Goal: Task Accomplishment & Management: Use online tool/utility

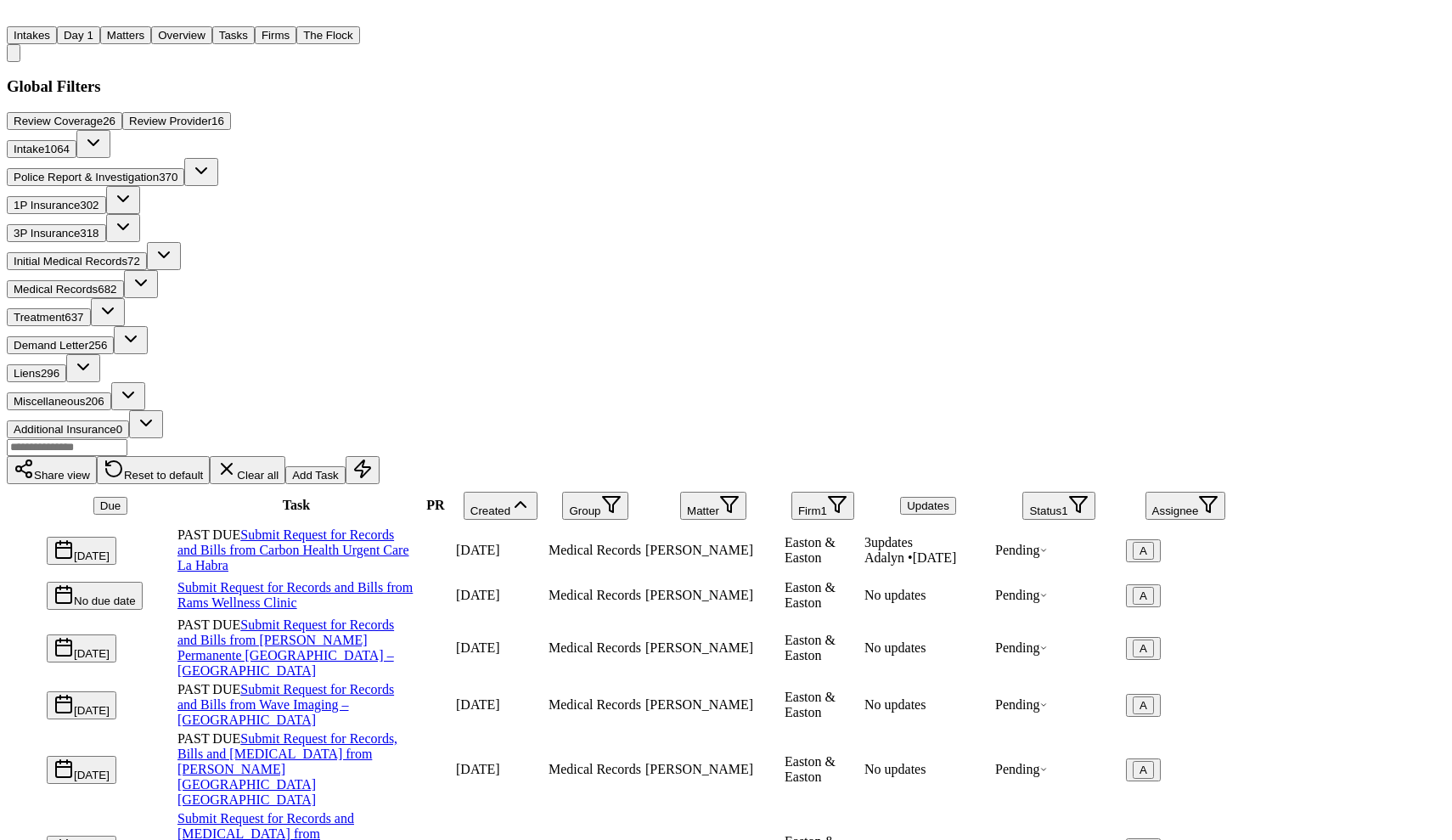
click at [136, 26] on button "Matters" at bounding box center [126, 35] width 51 height 18
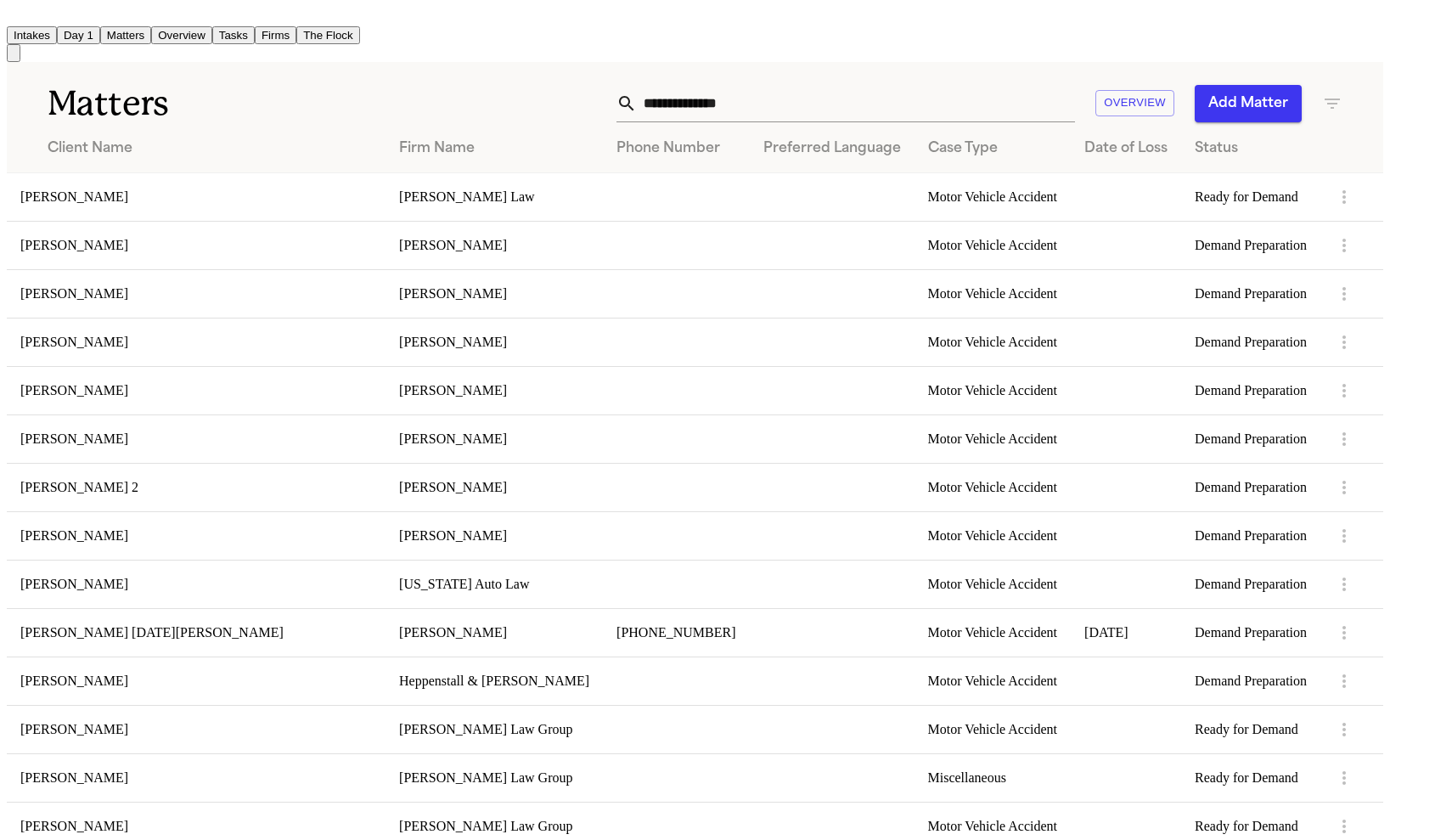
scroll to position [1176, 0]
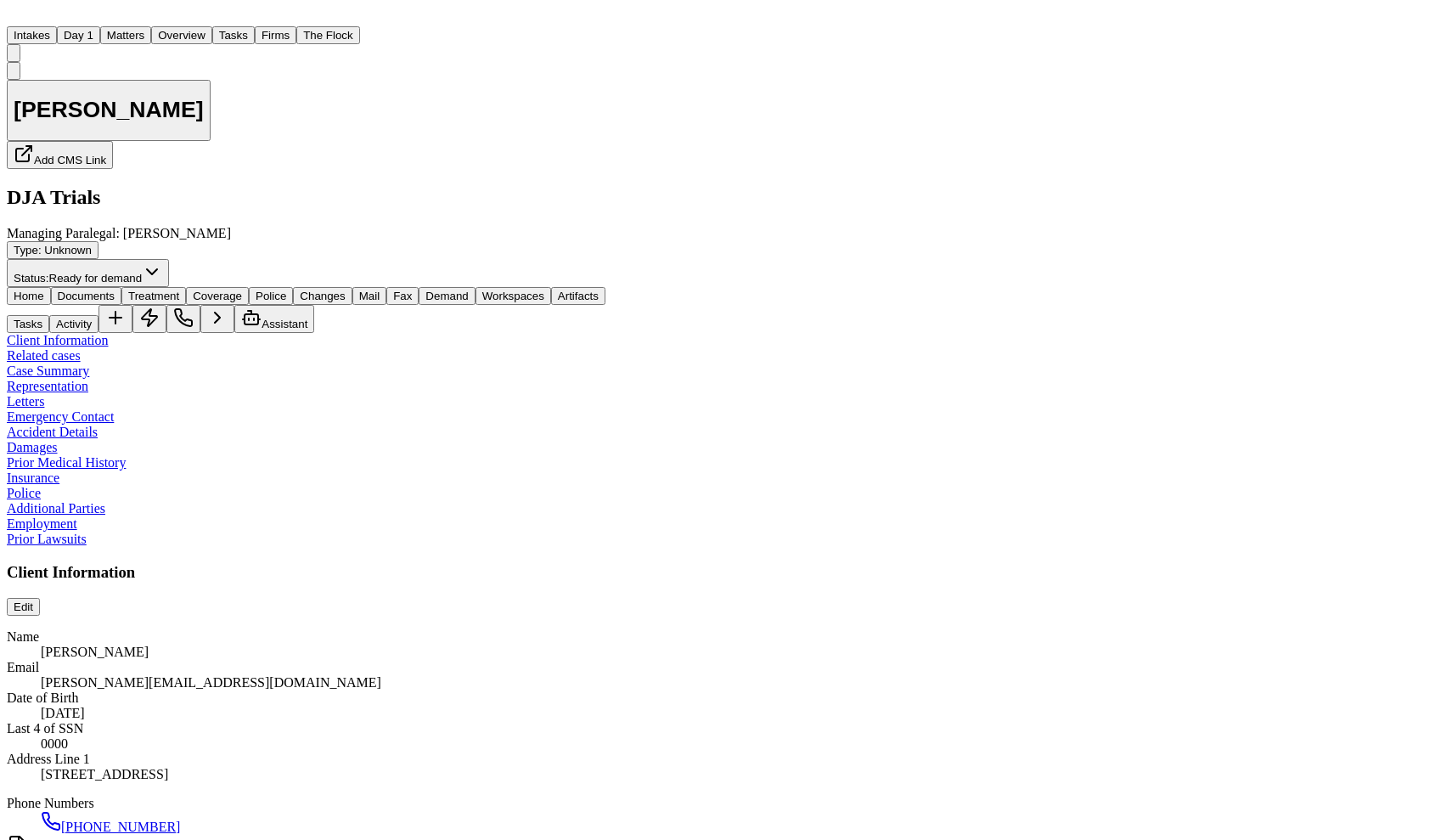
click at [440, 287] on div "Home Documents Treatment Coverage Police Changes Mail Fax Demand Workspaces Art…" at bounding box center [726, 310] width 1439 height 46
click at [443, 290] on span "Demand" at bounding box center [446, 296] width 42 height 12
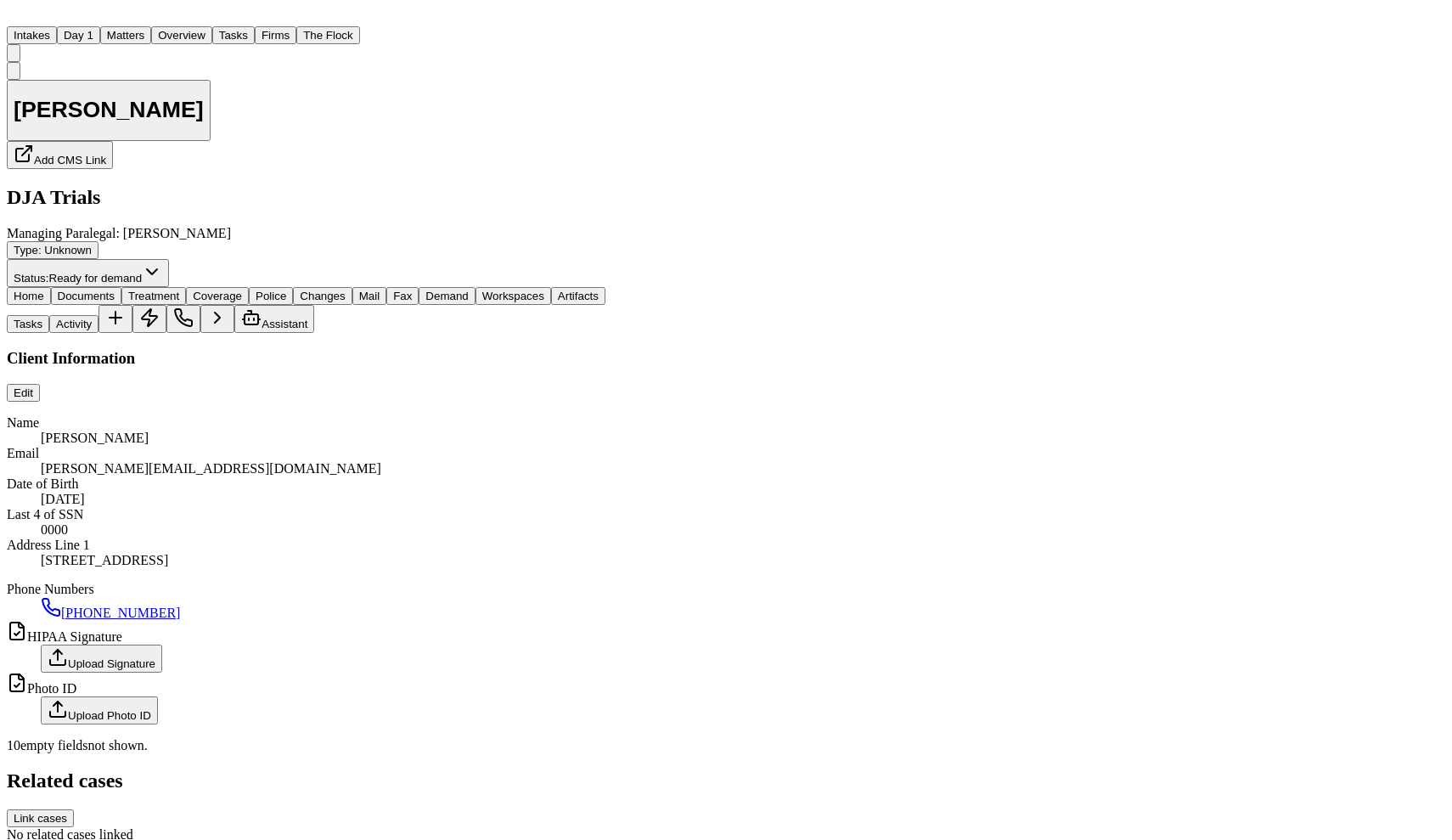
click at [45, 287] on button "Home" at bounding box center [29, 296] width 44 height 18
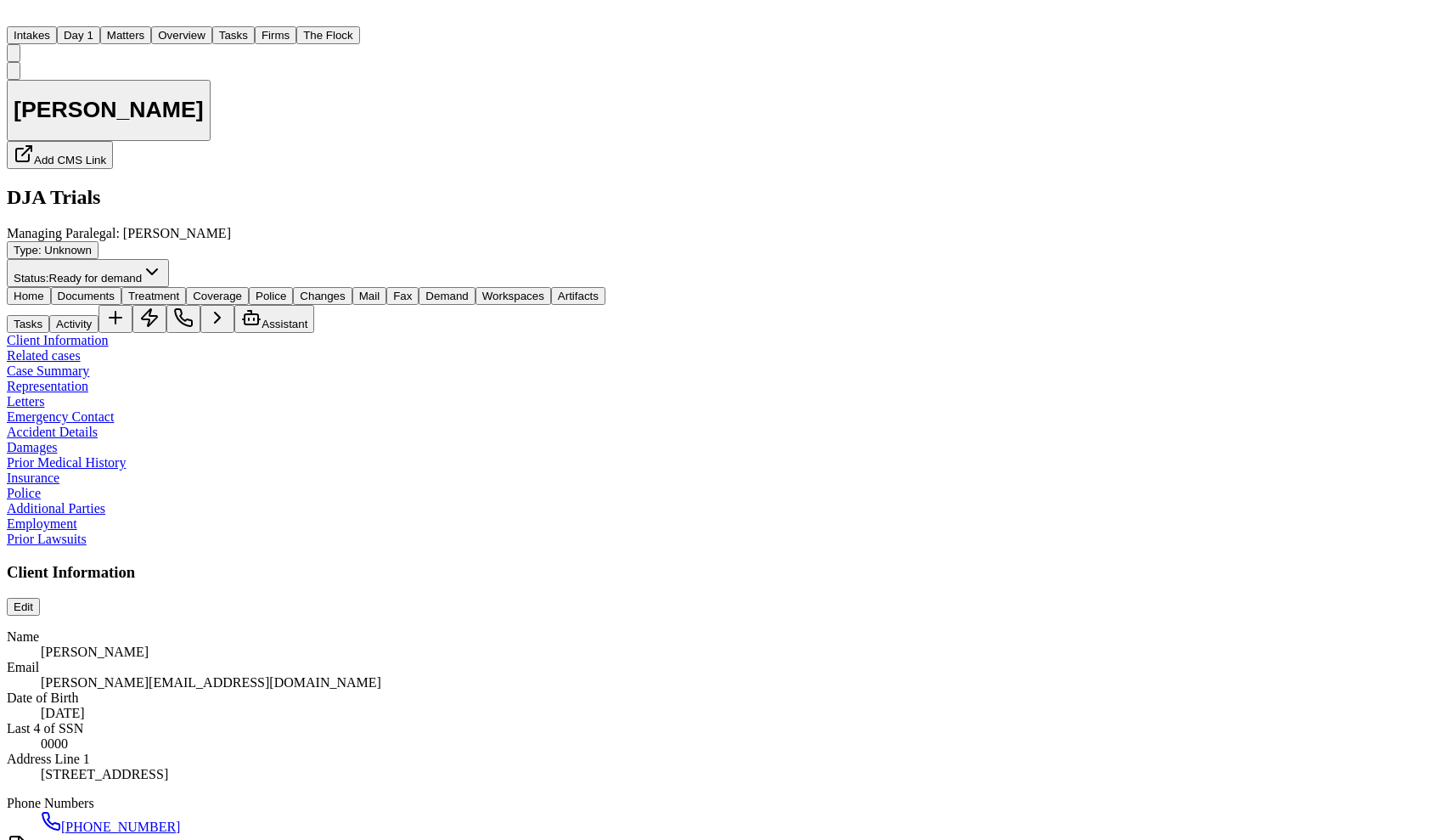
click at [425, 290] on span "Demand" at bounding box center [446, 296] width 42 height 12
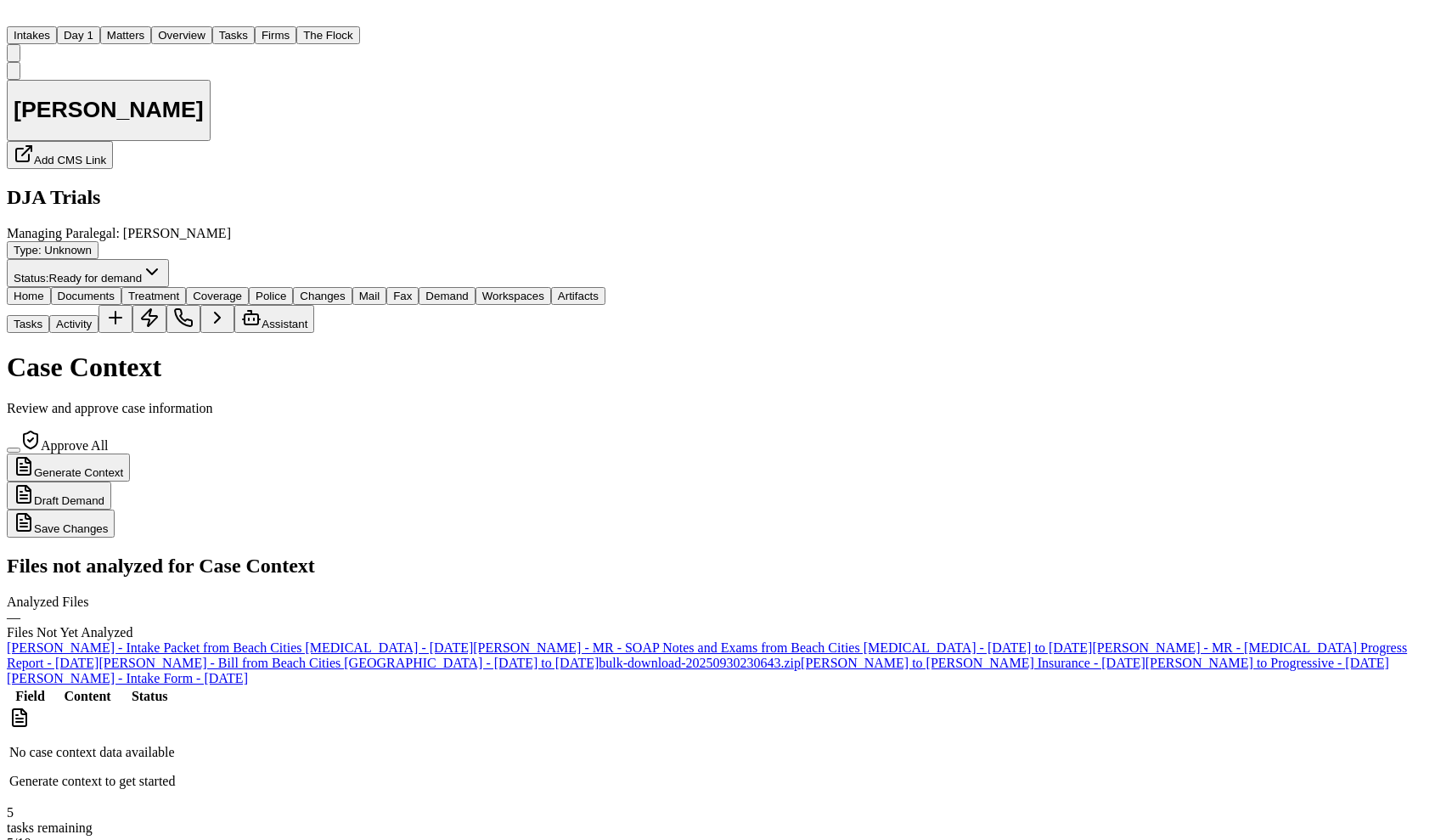
click at [92, 290] on span "Documents" at bounding box center [86, 296] width 57 height 12
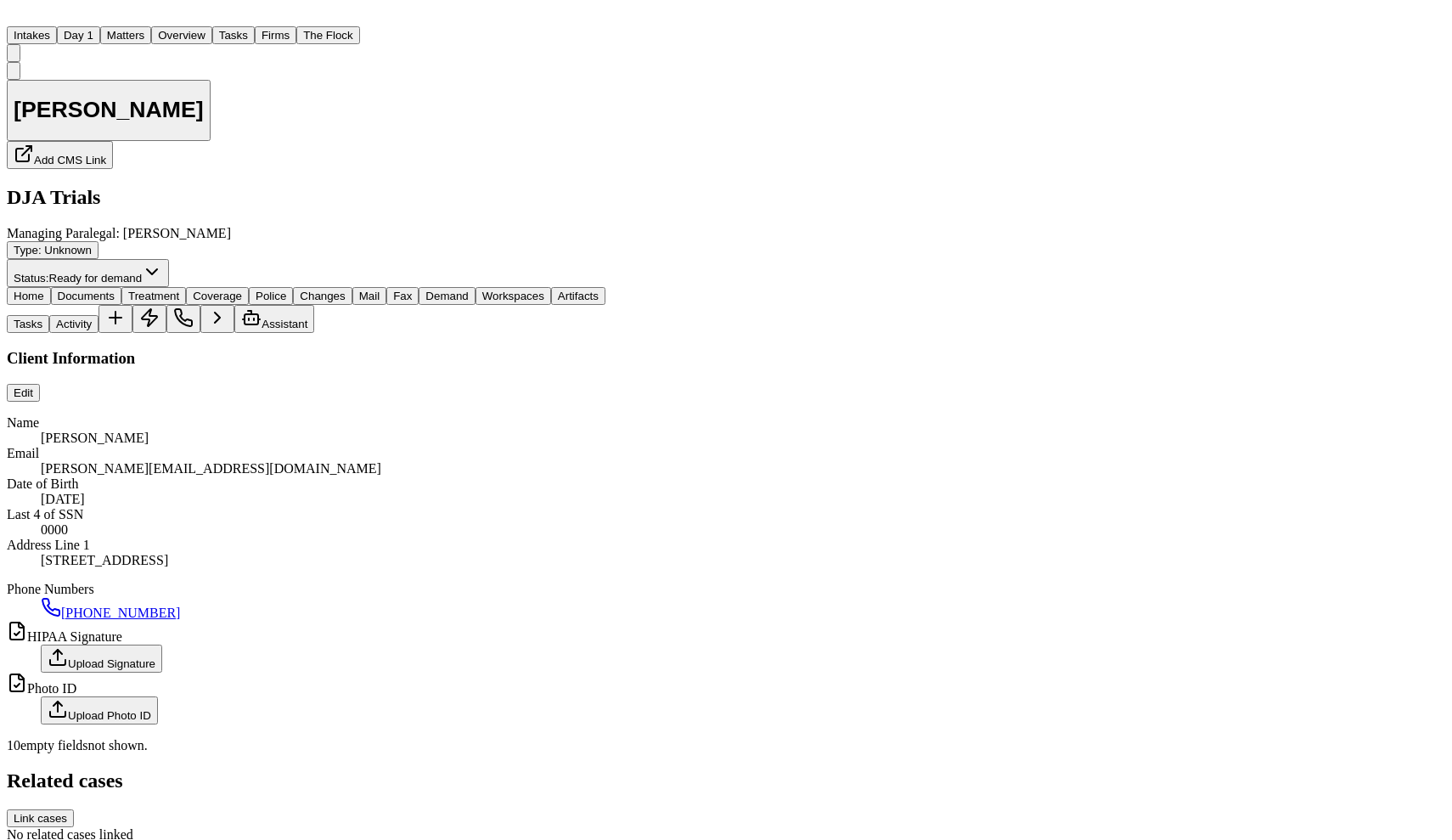
click at [29, 302] on span "button" at bounding box center [29, 302] width 0 height 0
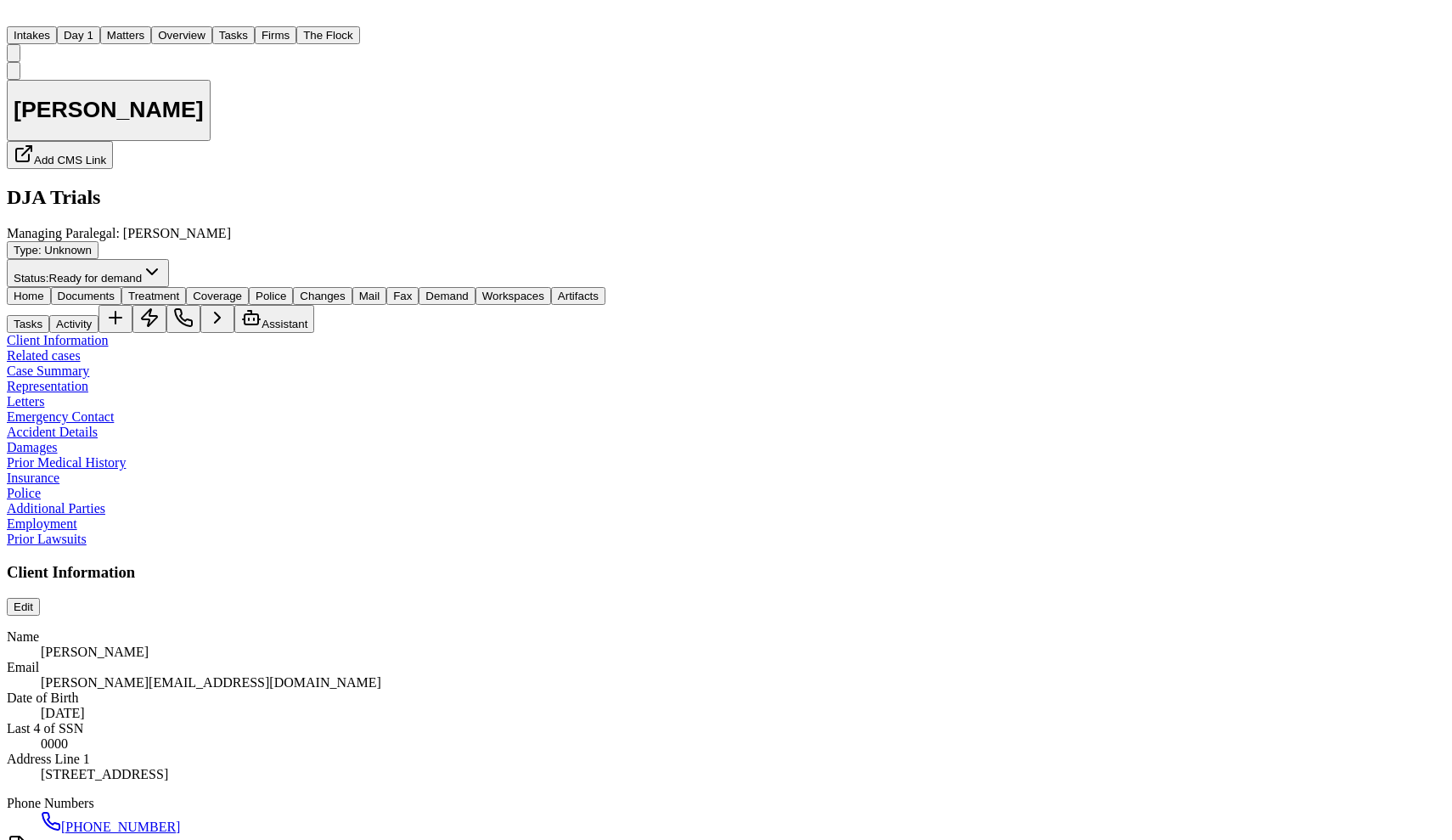
scroll to position [552, 0]
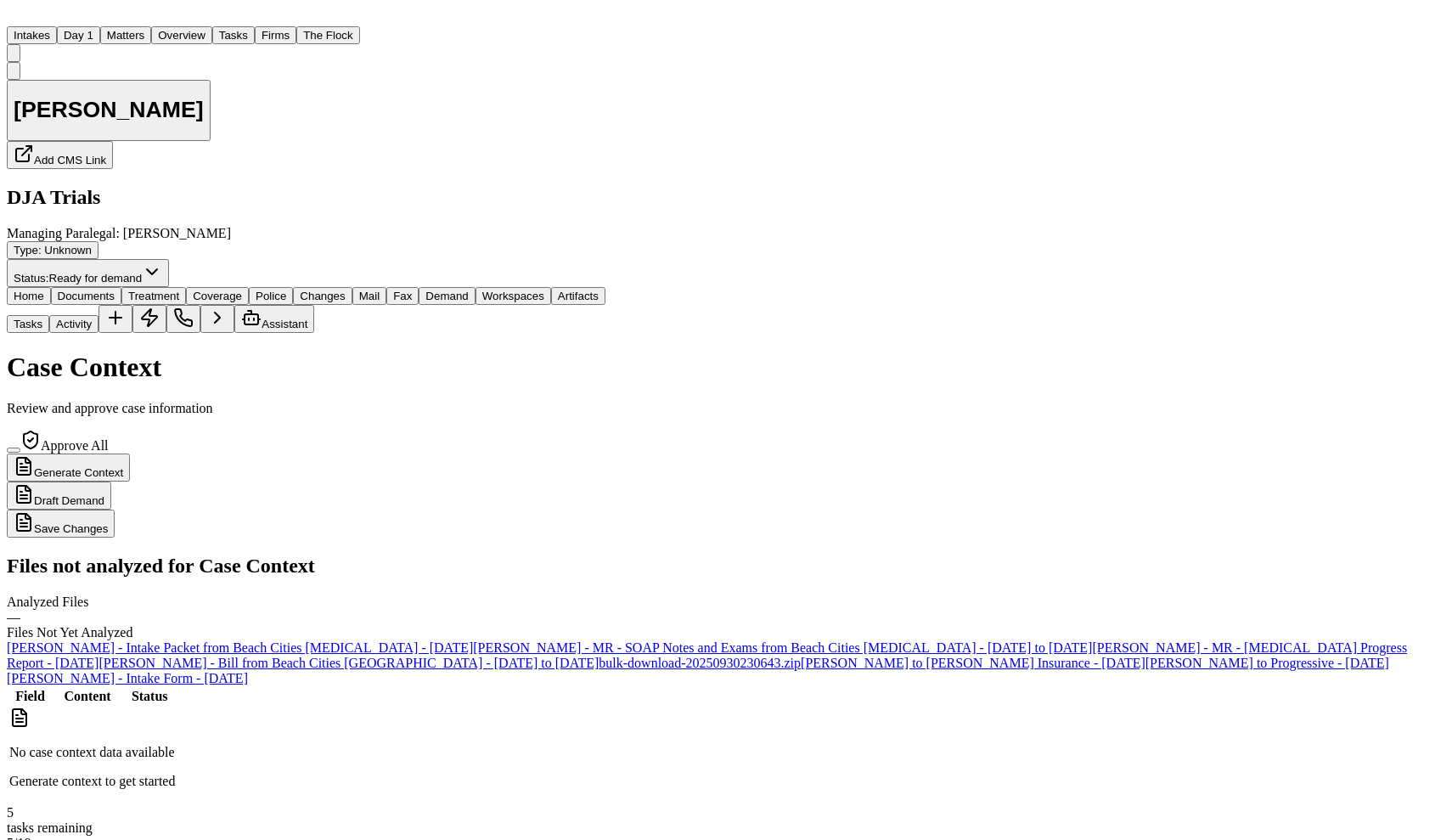
click at [429, 290] on span "Demand" at bounding box center [446, 296] width 42 height 12
click at [130, 453] on button "Generate Context" at bounding box center [69, 468] width 123 height 28
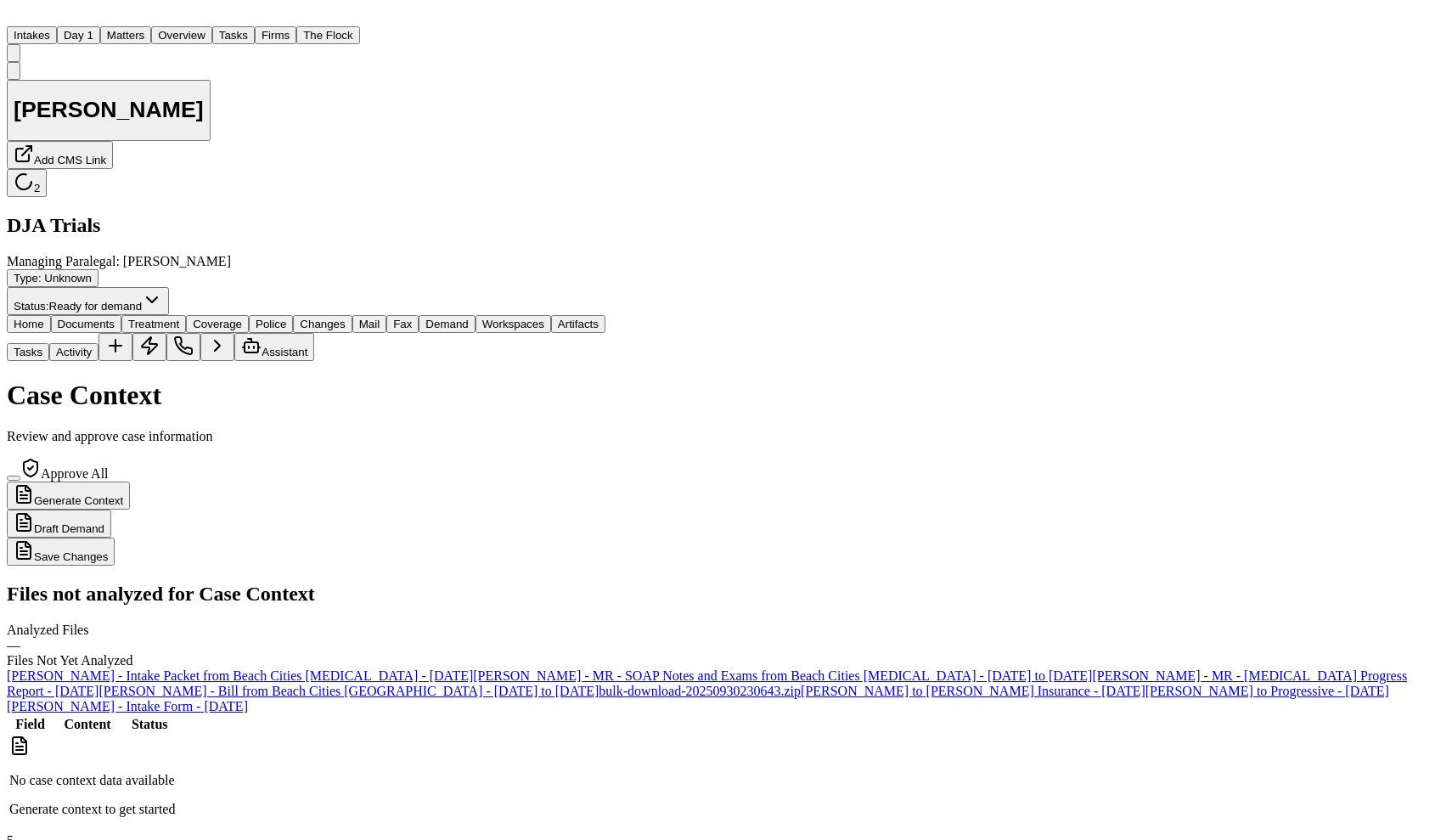
click at [123, 26] on button "Matters" at bounding box center [126, 35] width 51 height 18
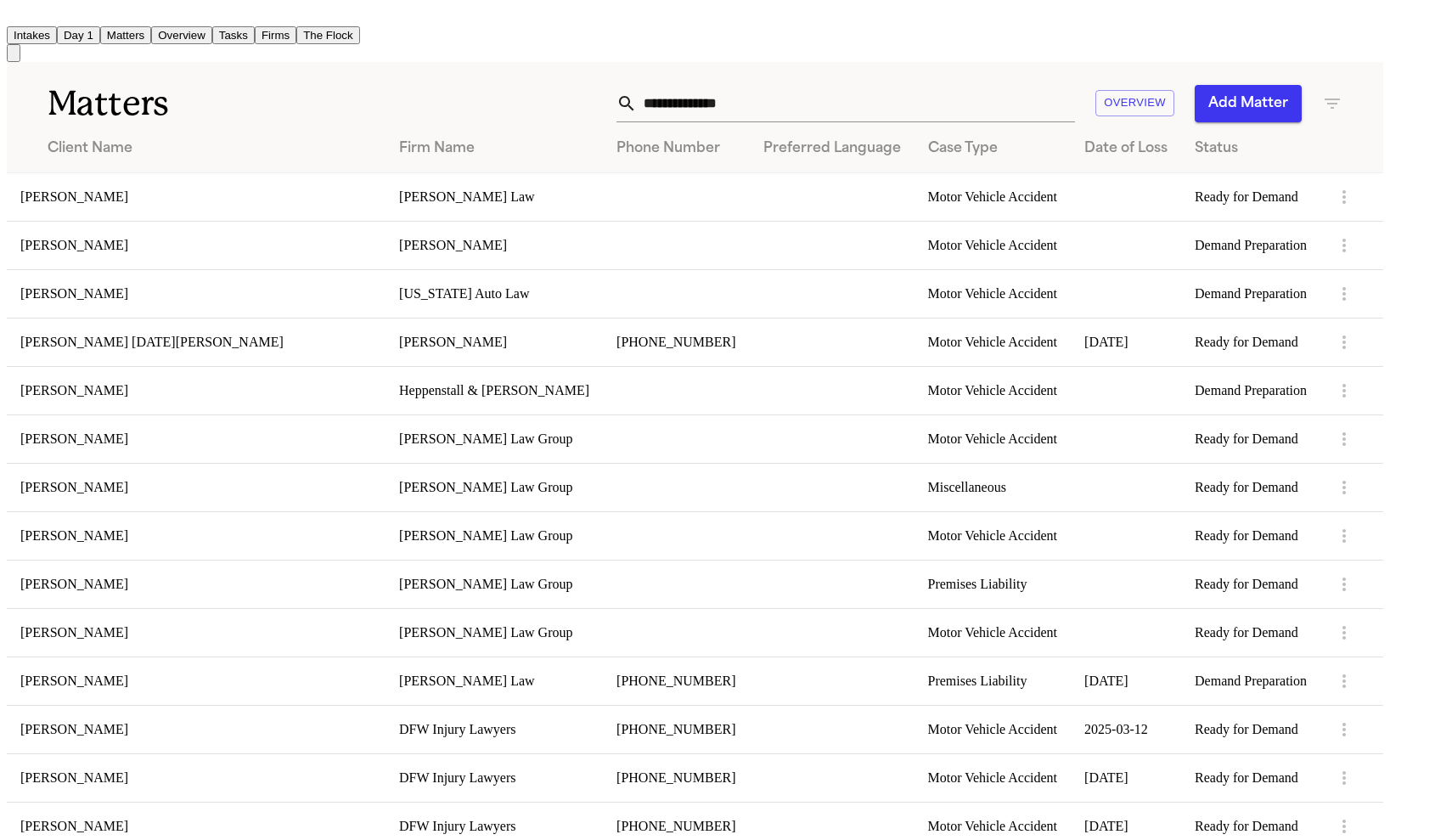
click at [133, 173] on td "[PERSON_NAME]" at bounding box center [196, 196] width 379 height 48
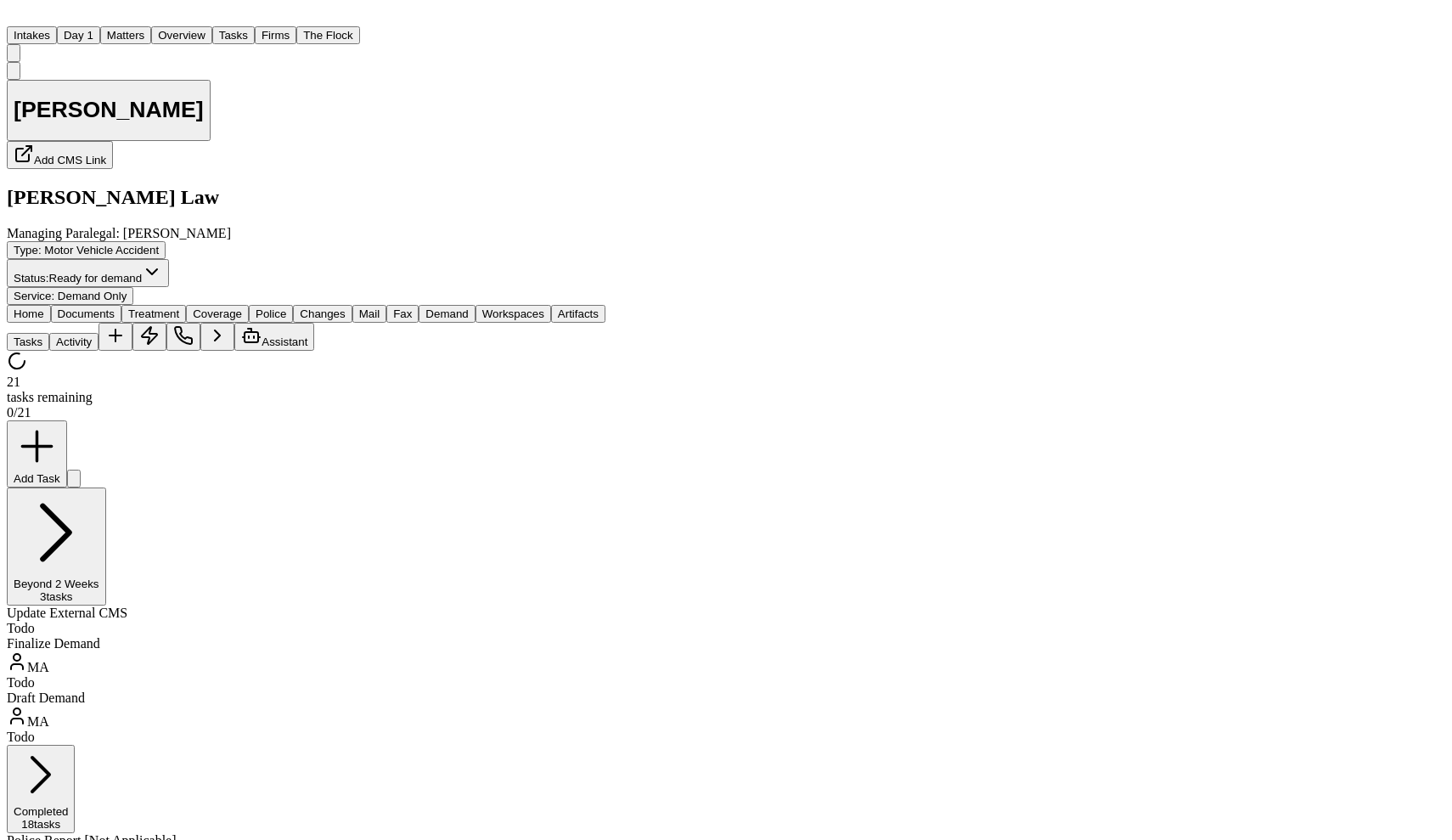
click at [431, 307] on span "Demand" at bounding box center [446, 313] width 42 height 12
select select "**********"
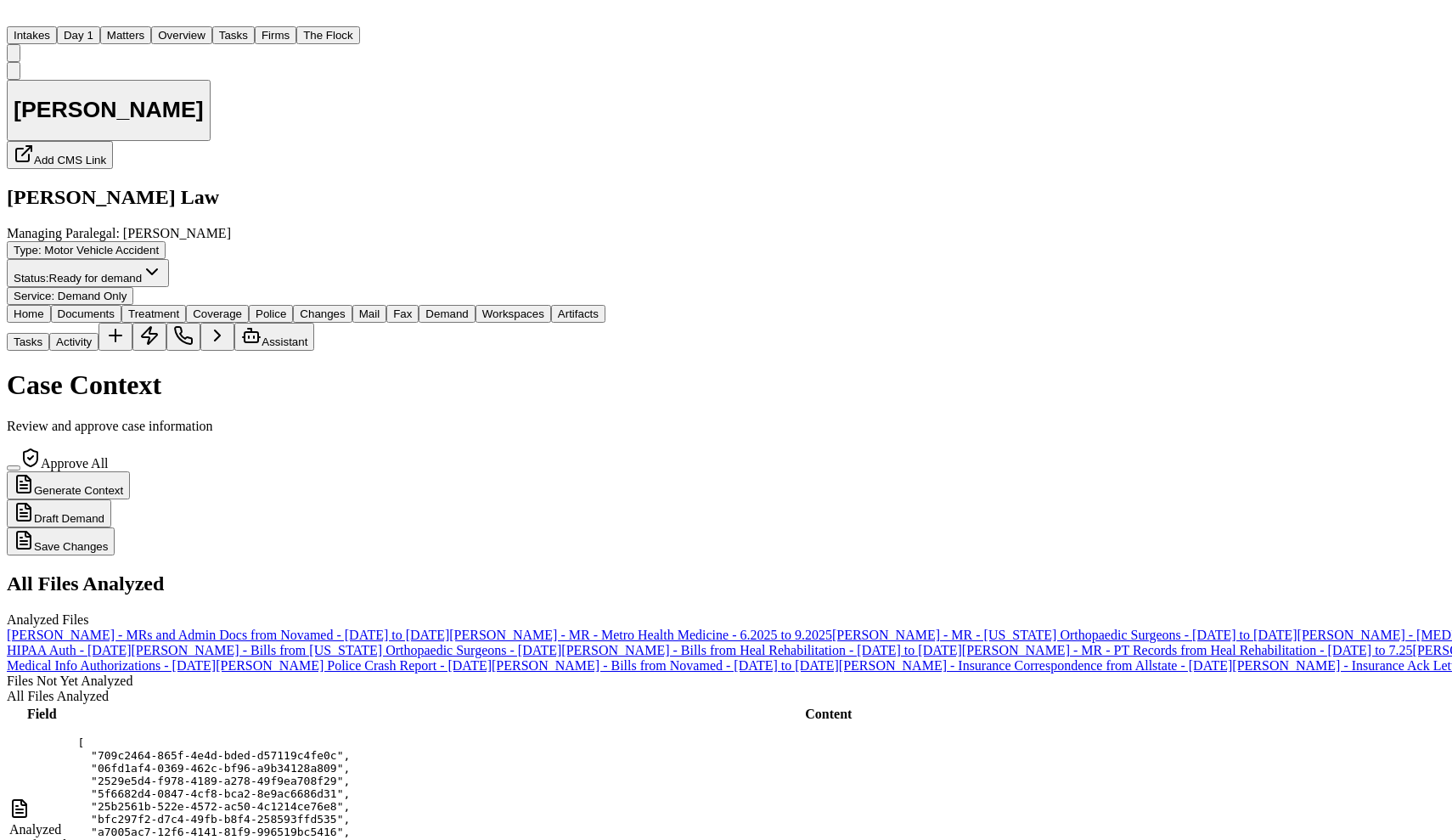
scroll to position [2049, 0]
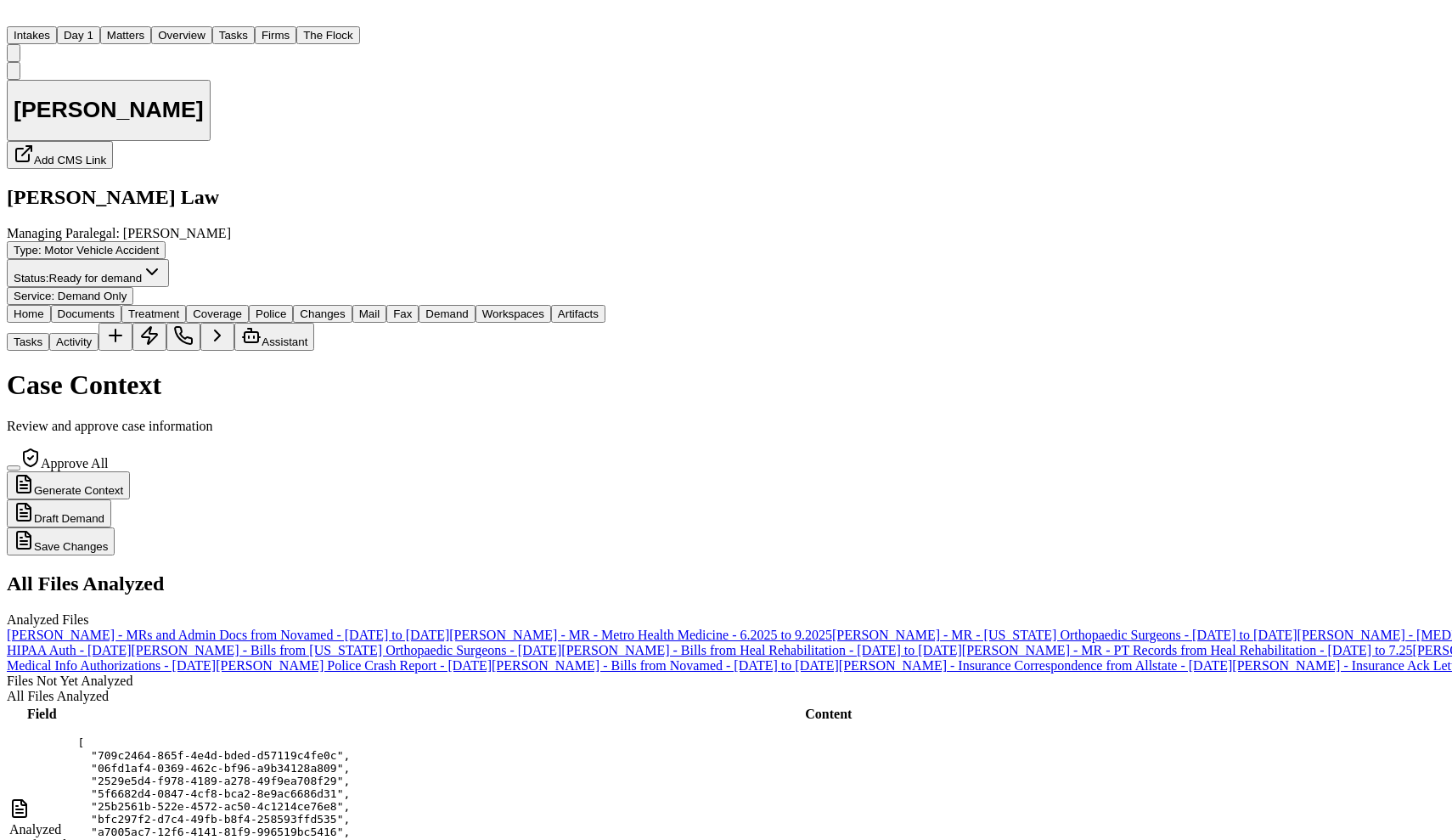
scroll to position [1011, 0]
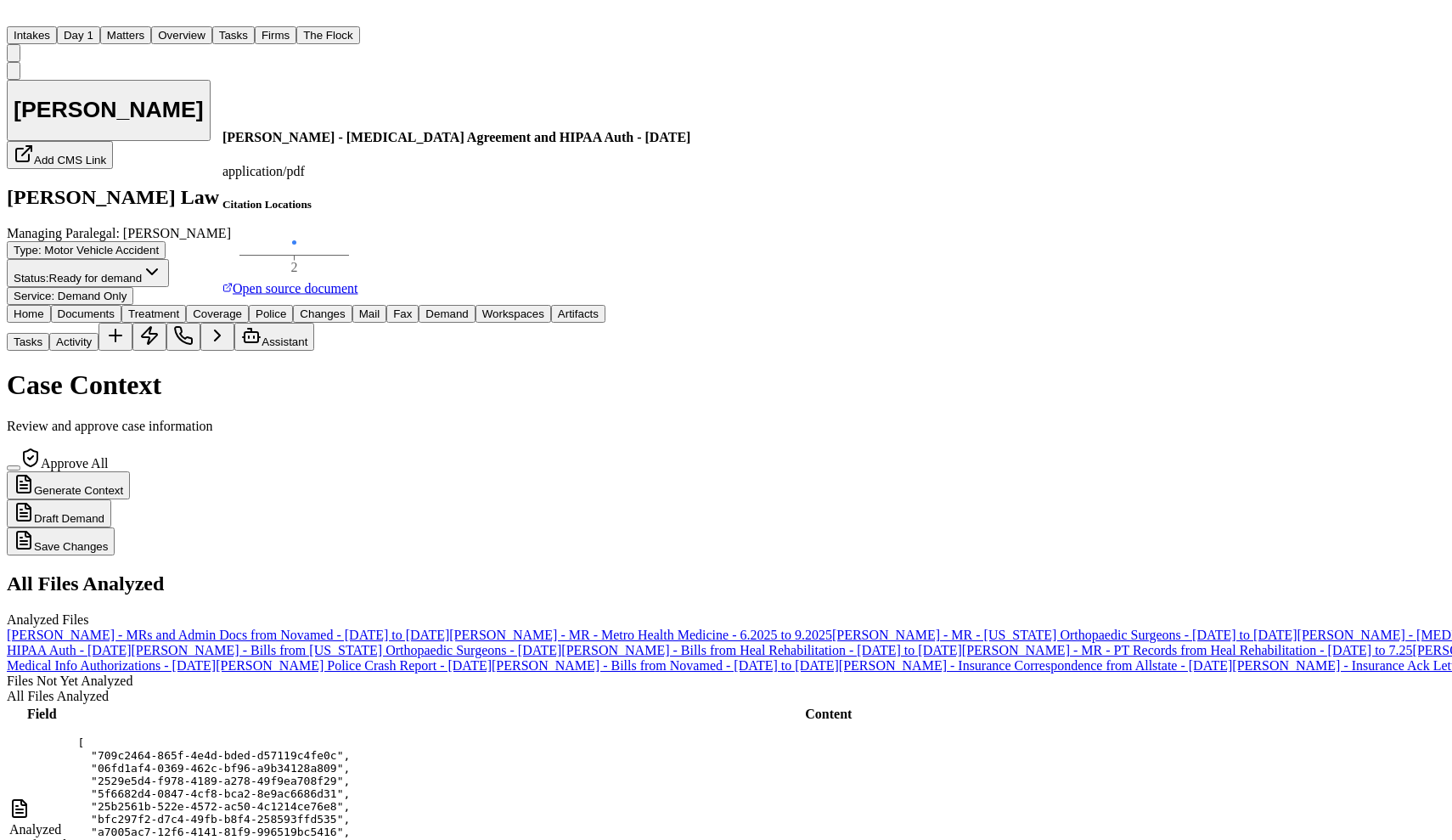
scroll to position [2189, 0]
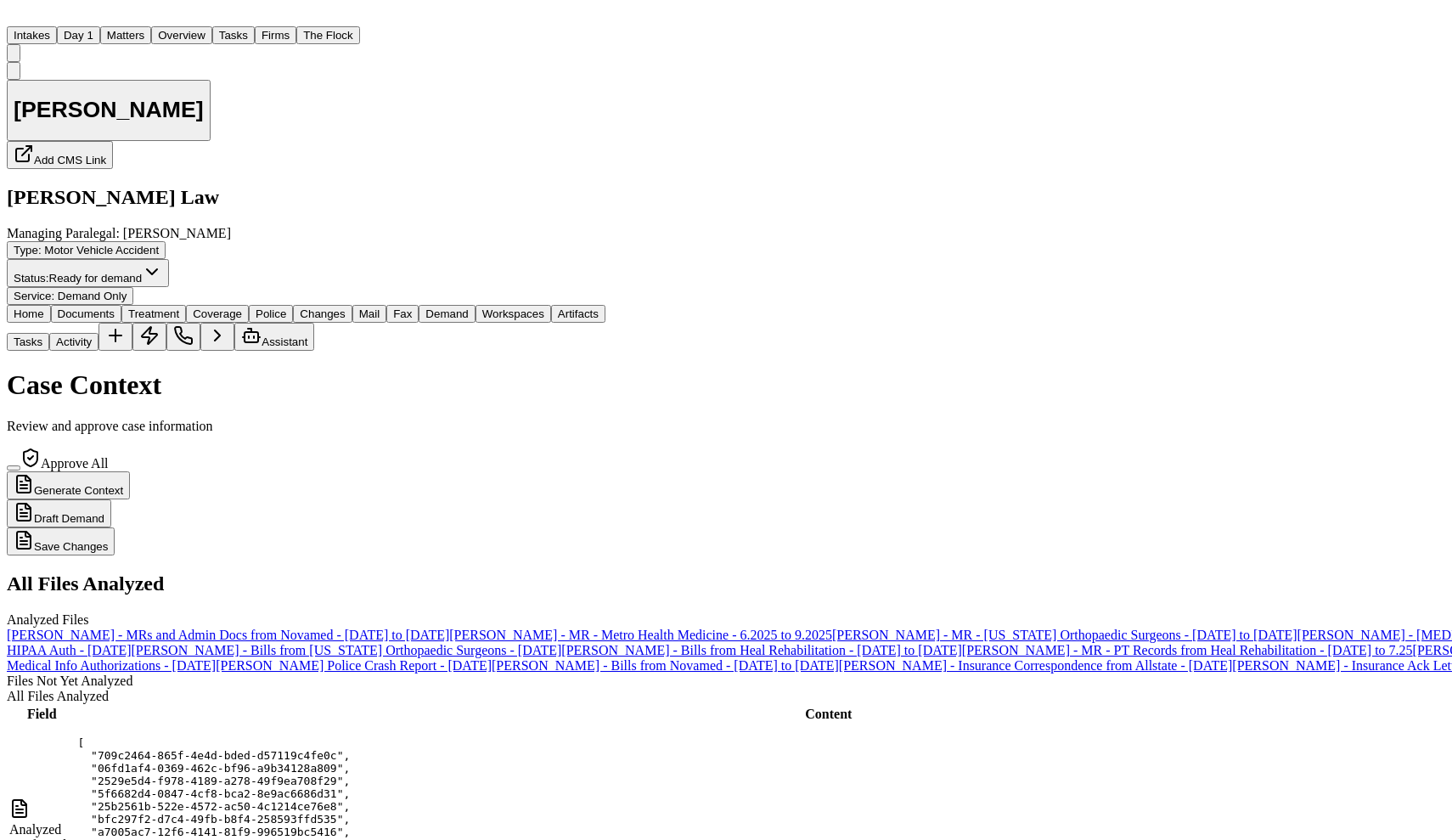
scroll to position [0, 0]
click at [513, 321] on span "button" at bounding box center [513, 321] width 0 height 0
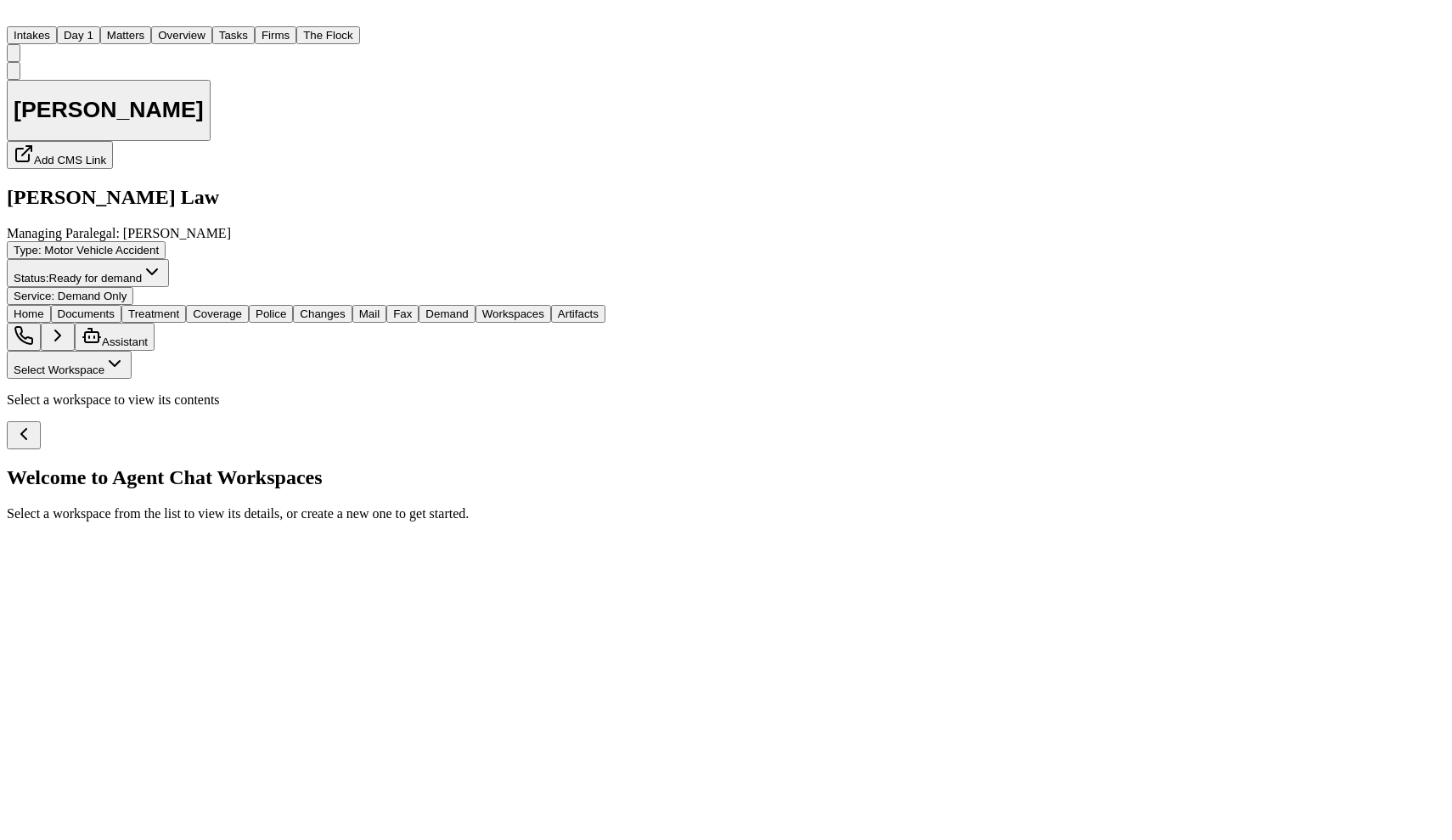
click at [68, 350] on button "Select Workspace" at bounding box center [70, 365] width 125 height 28
click at [64, 166] on span "Finch Agent Demand" at bounding box center [63, 173] width 106 height 12
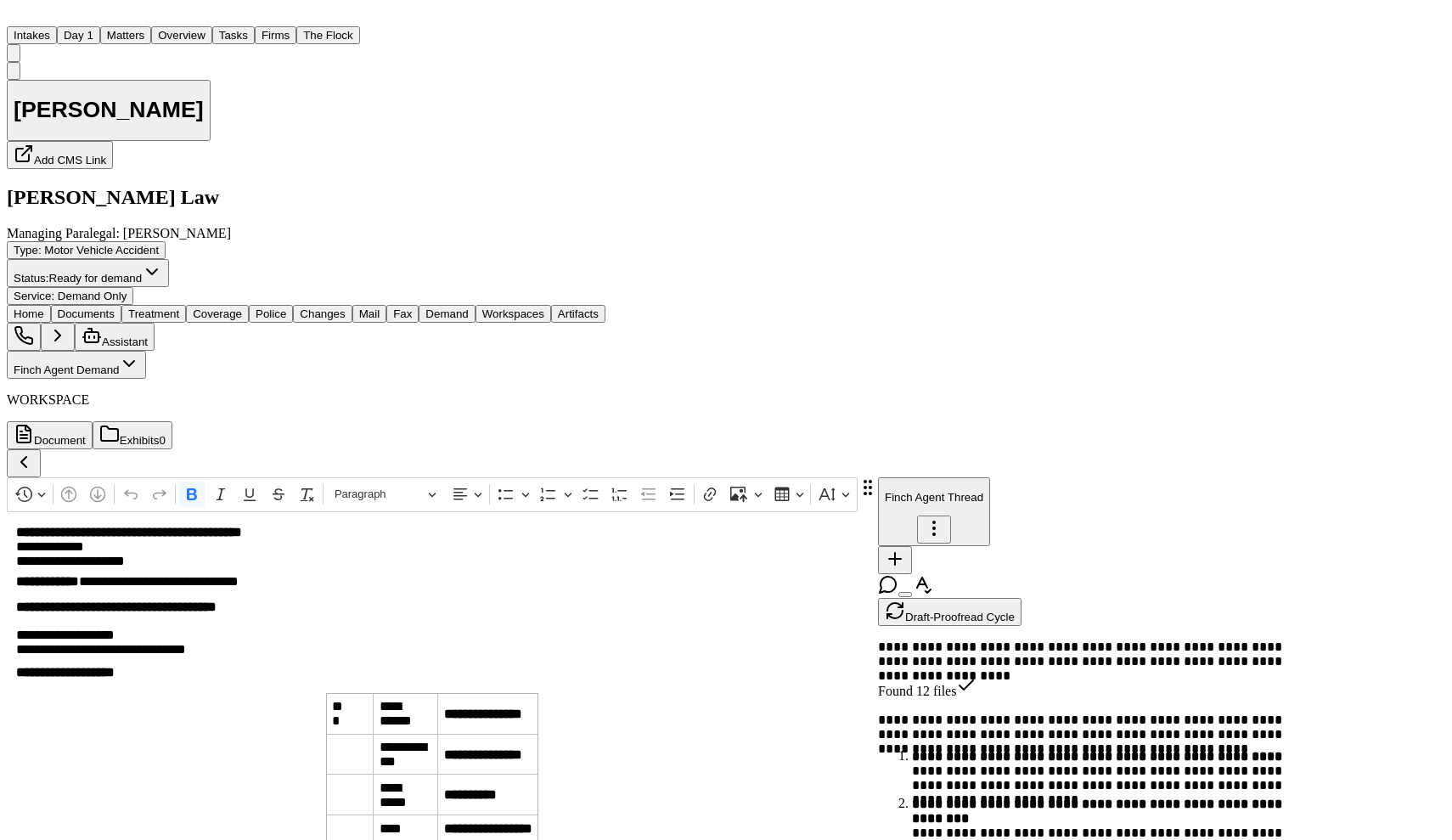
scroll to position [3531, 0]
